Goal: Entertainment & Leisure: Consume media (video, audio)

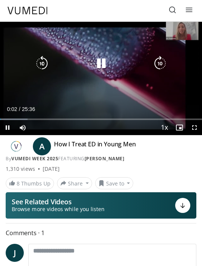
click at [32, 47] on div "10 seconds Tap to unmute" at bounding box center [101, 78] width 202 height 113
